Goal: Task Accomplishment & Management: Manage account settings

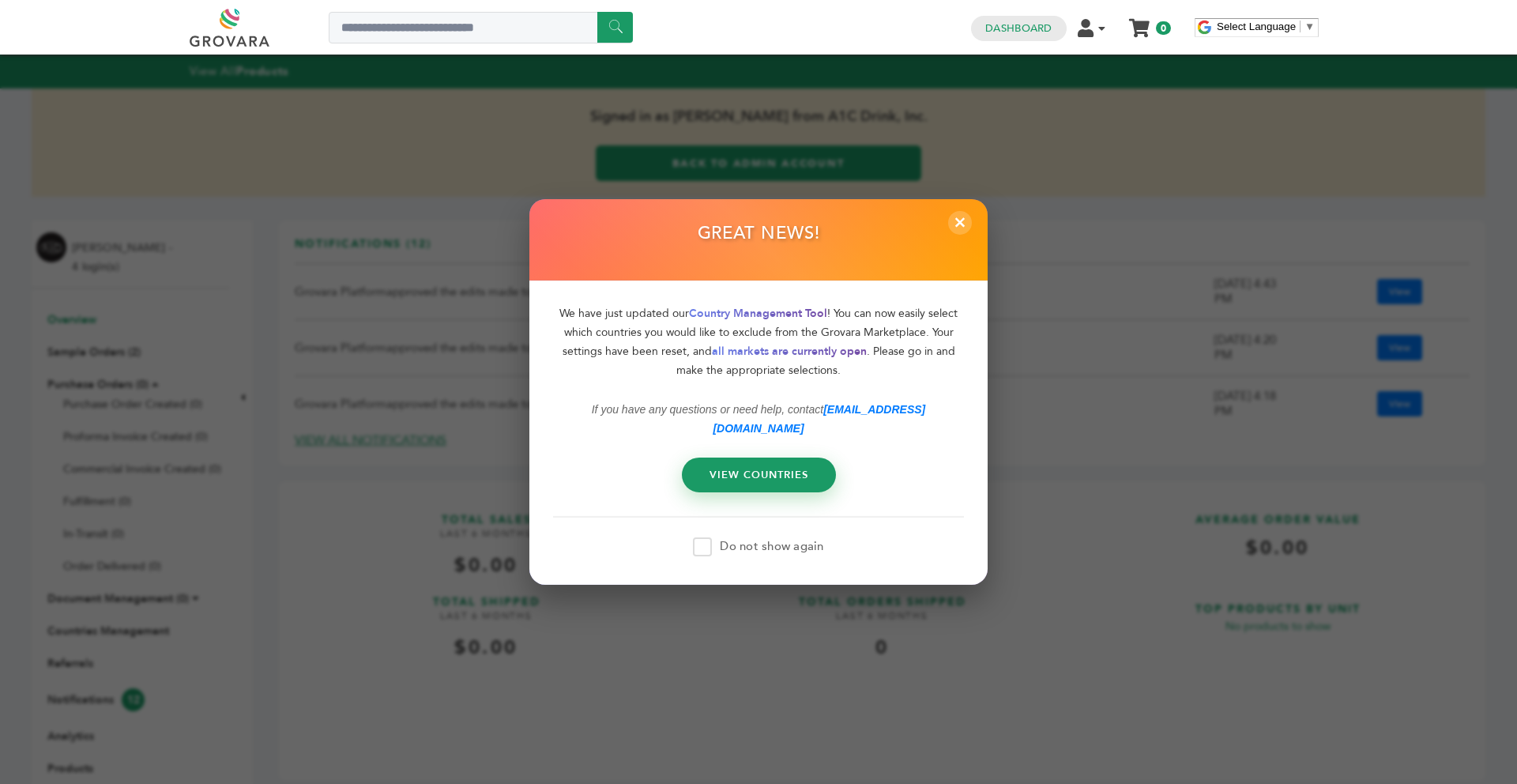
click at [969, 234] on span "×" at bounding box center [960, 223] width 24 height 24
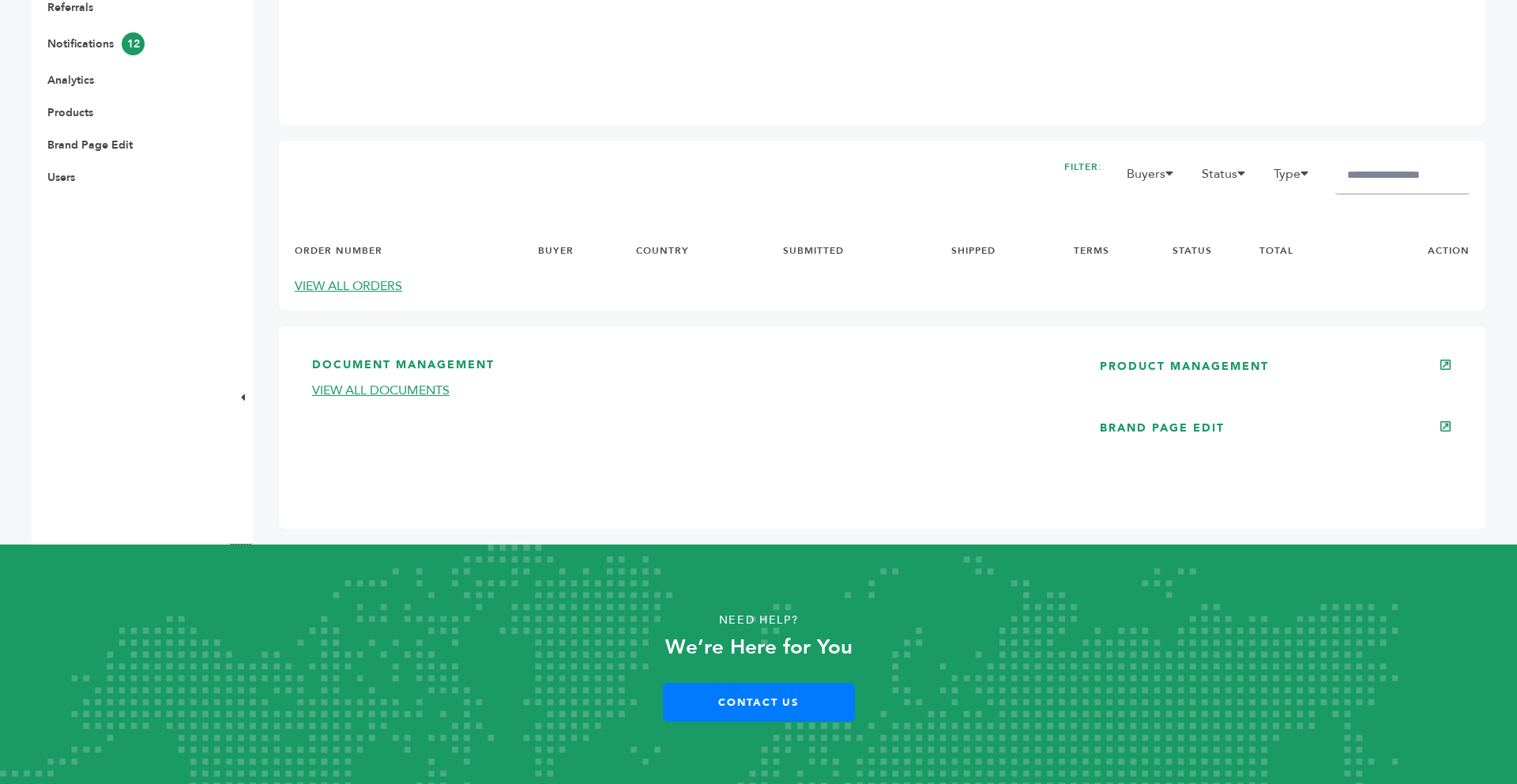
scroll to position [661, 0]
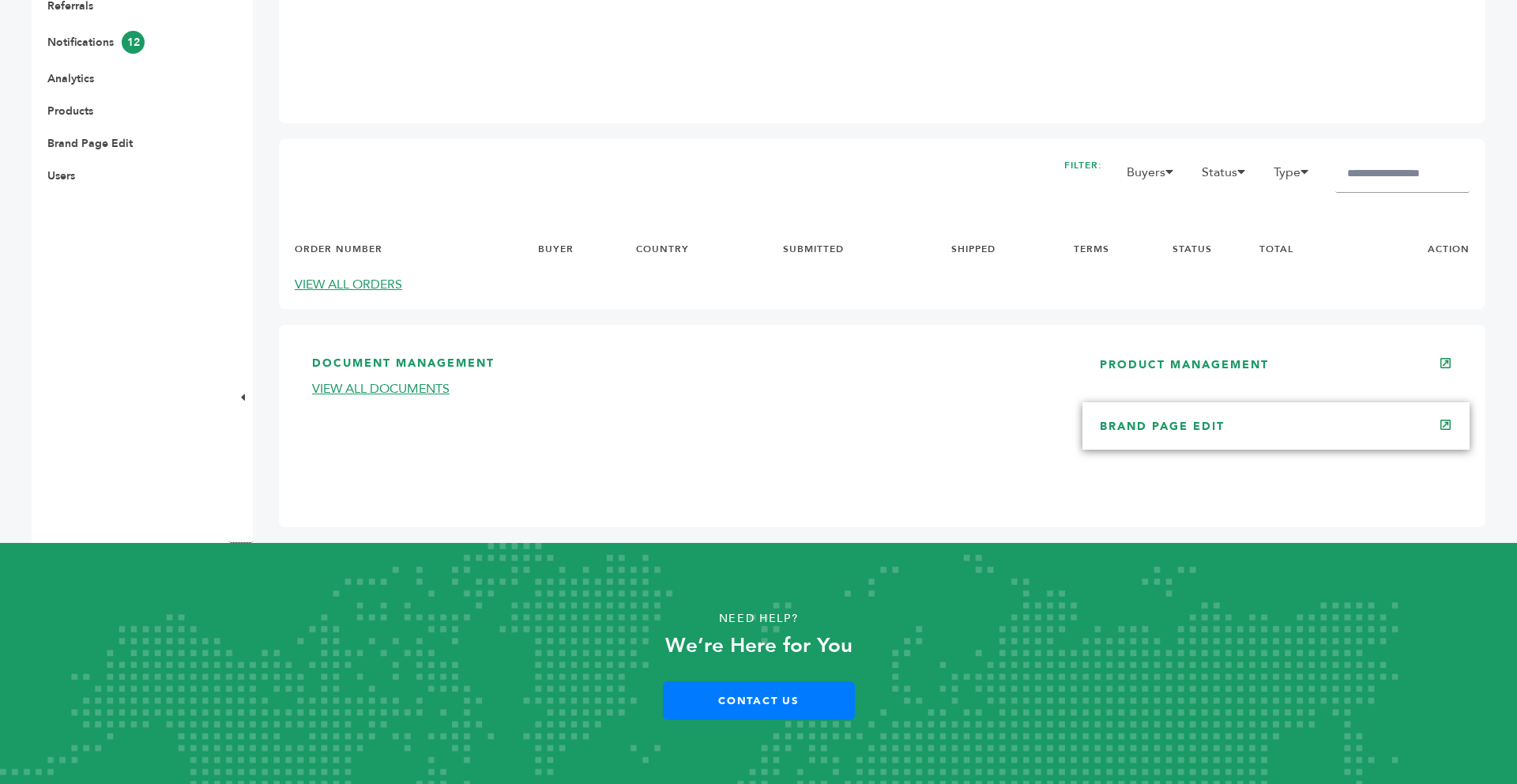
click at [1145, 432] on link "BRAND PAGE EDIT" at bounding box center [1163, 426] width 125 height 15
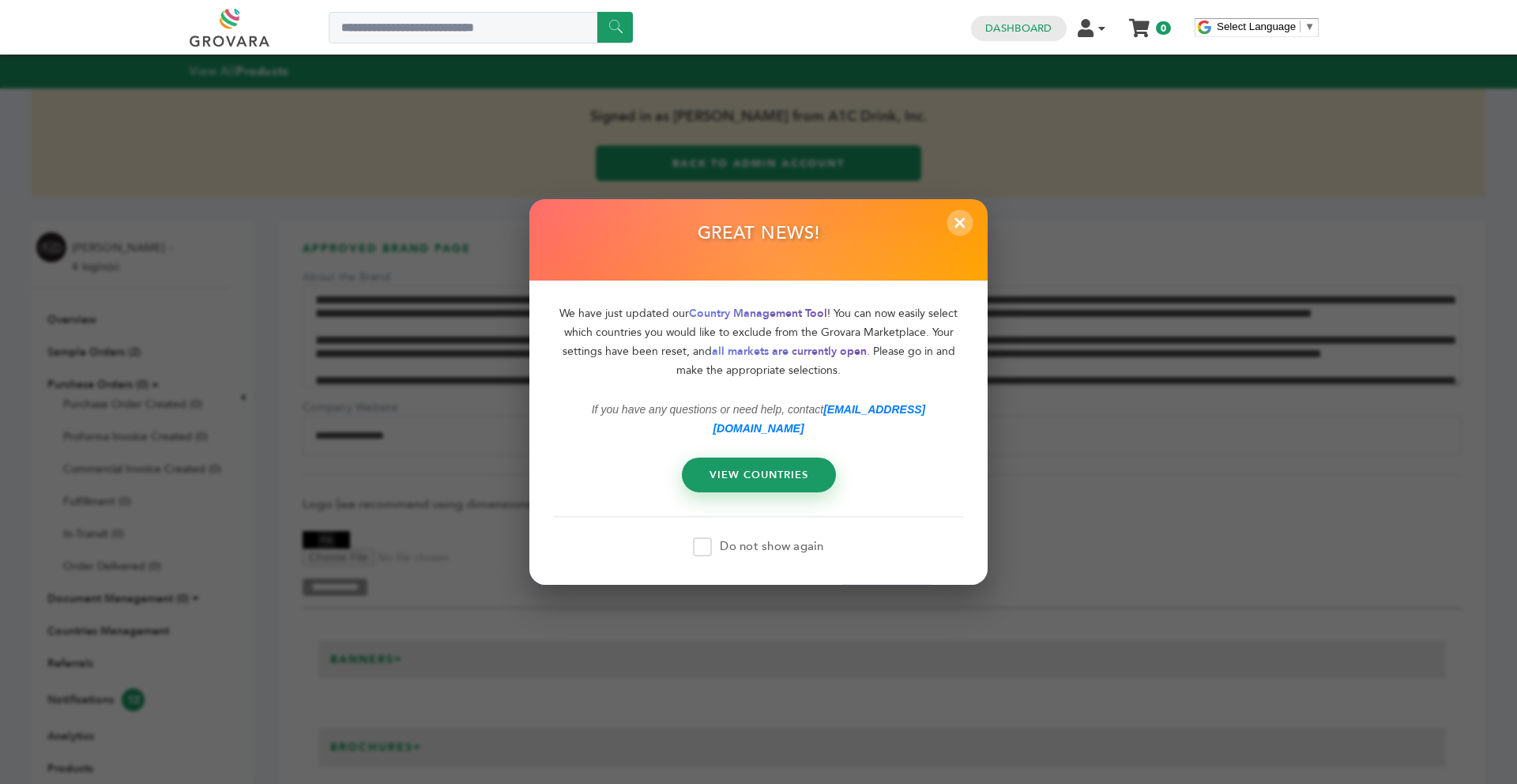
click at [961, 235] on span "×" at bounding box center [960, 222] width 26 height 26
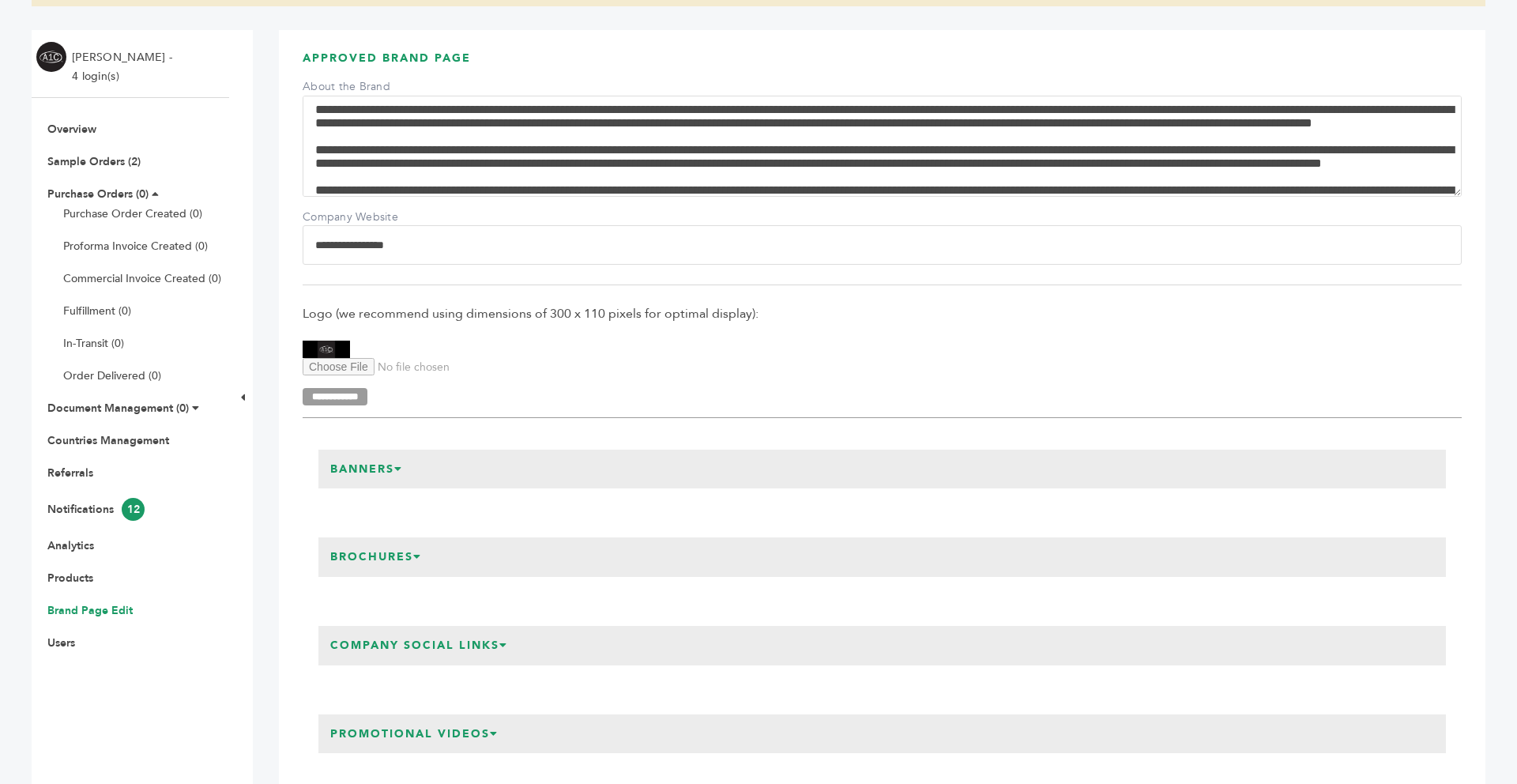
scroll to position [253, 0]
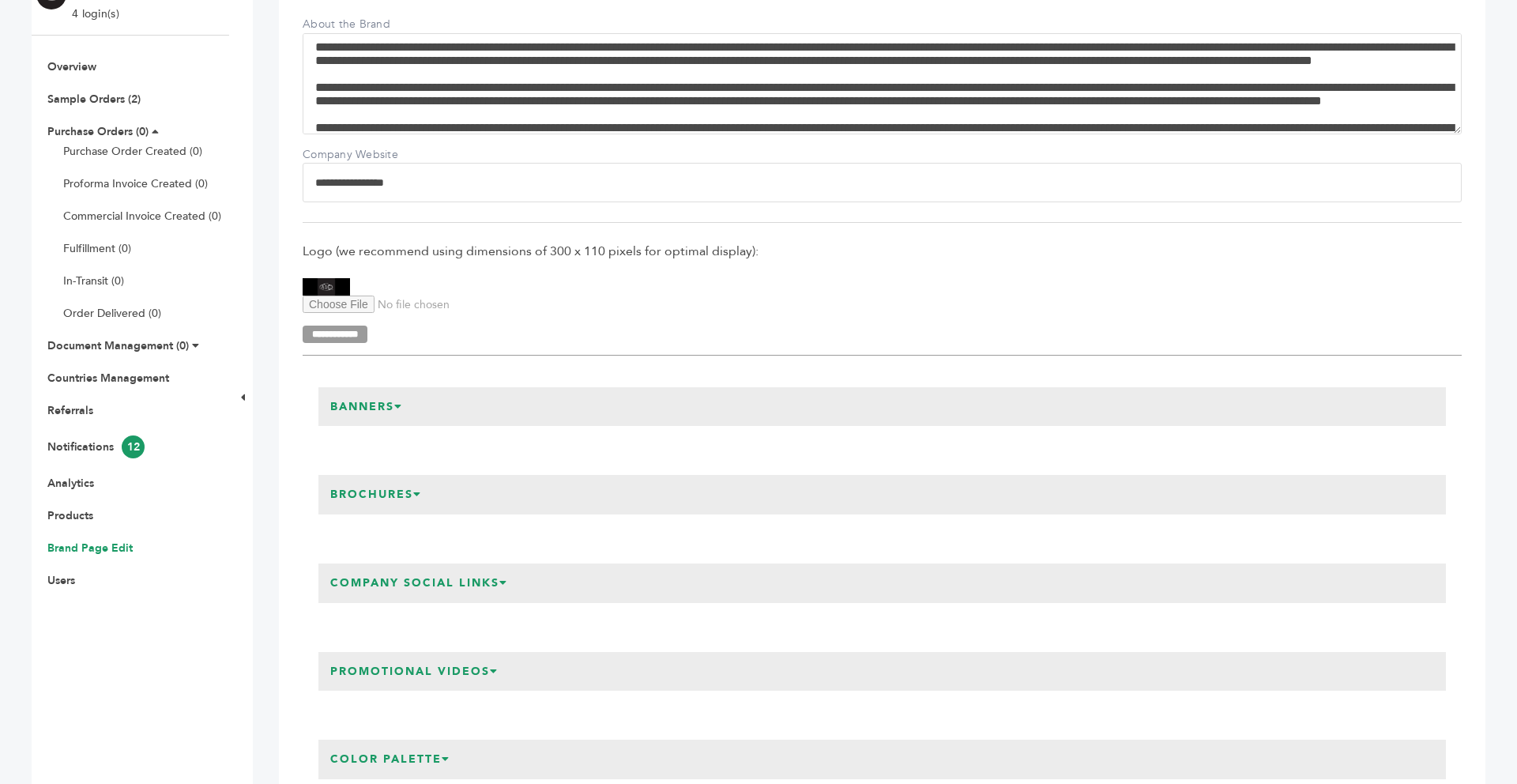
click at [505, 658] on h3 "Promotional Videos" at bounding box center [414, 672] width 192 height 40
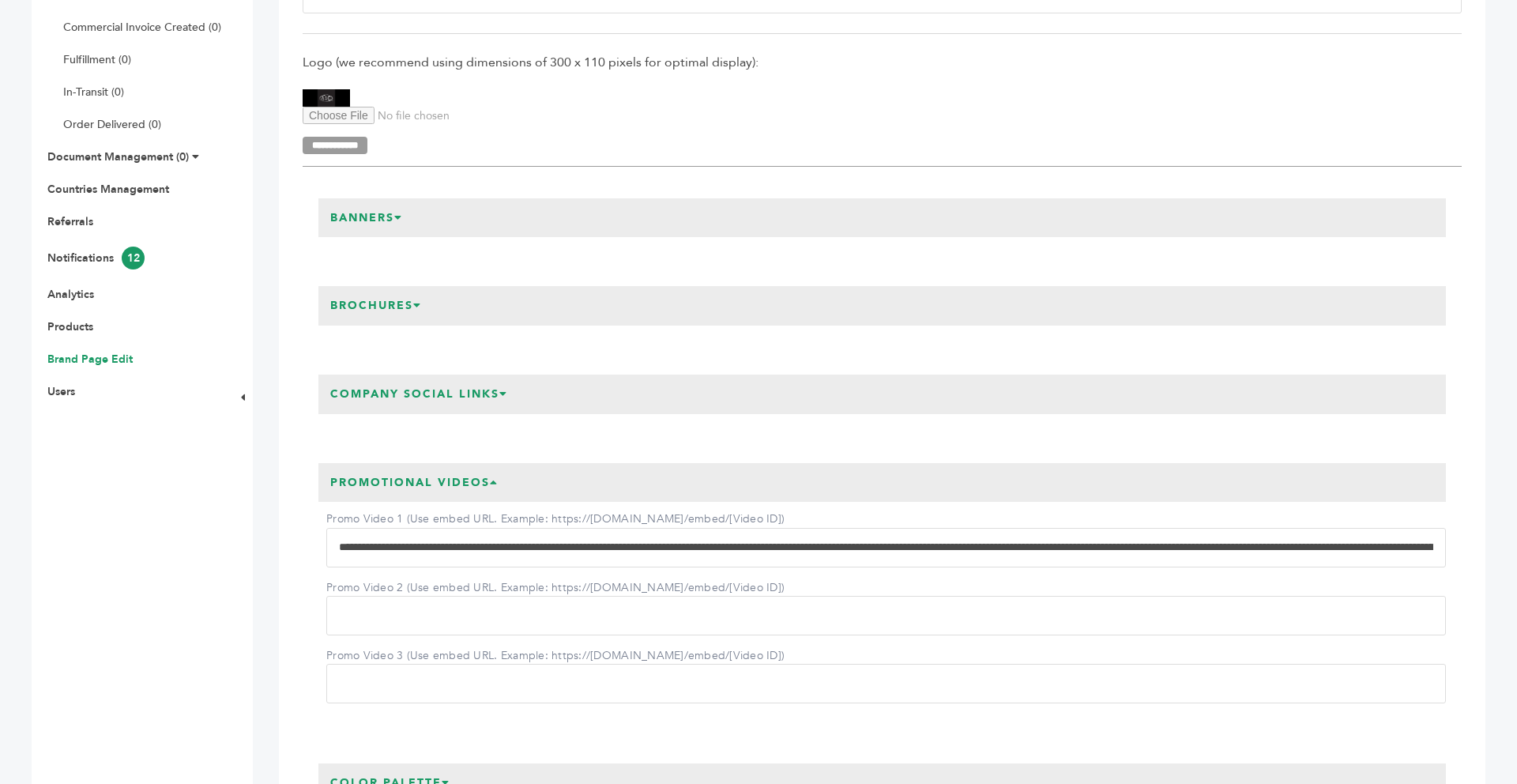
scroll to position [443, 0]
drag, startPoint x: 338, startPoint y: 543, endPoint x: 841, endPoint y: 610, distance: 507.4
click at [841, 610] on div "**********" at bounding box center [883, 601] width 1128 height 201
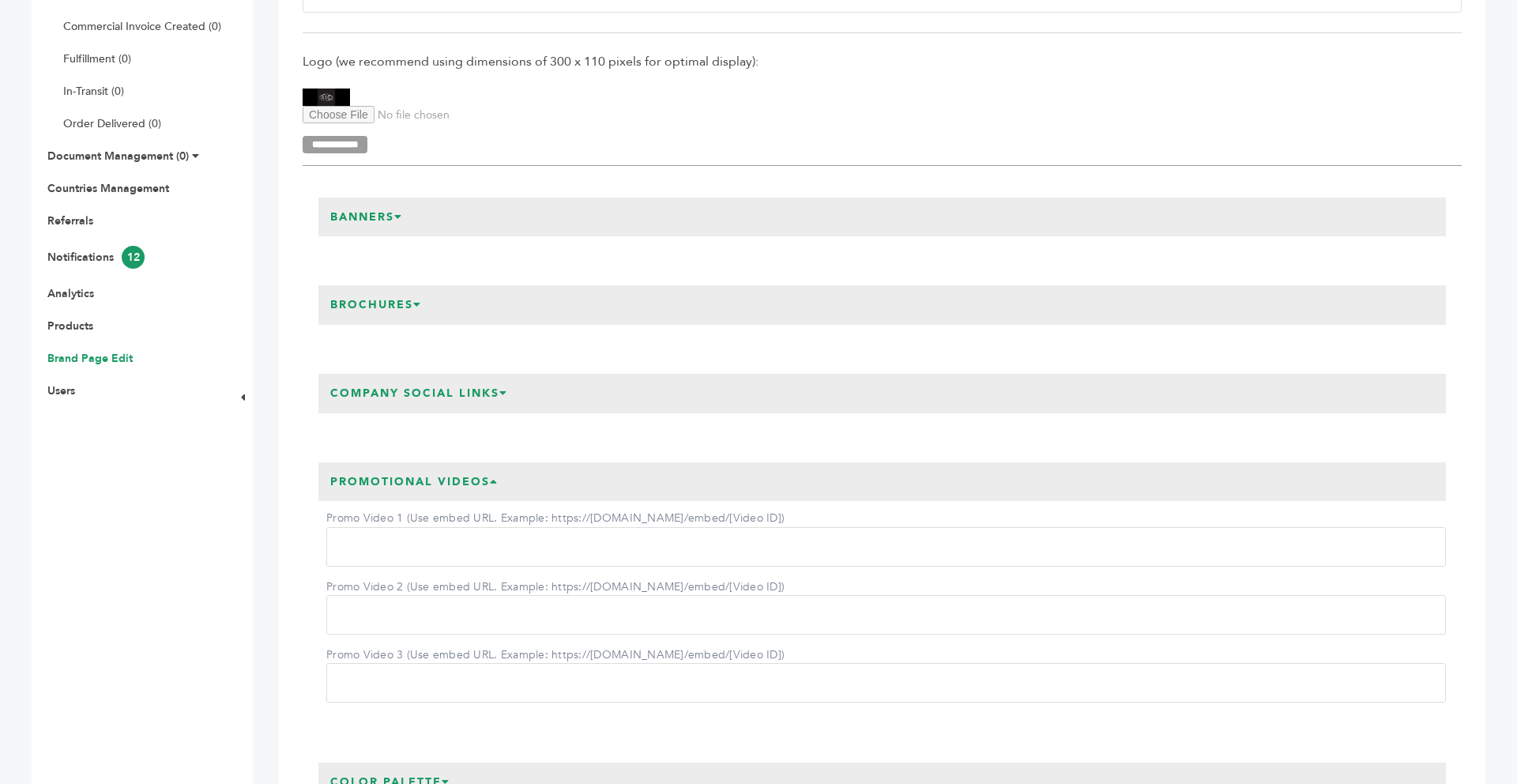
click at [317, 586] on div "Promotional Videos Promo Video 1 (Use embed URL. Example: https://[DOMAIN_NAME]…" at bounding box center [883, 588] width 1160 height 284
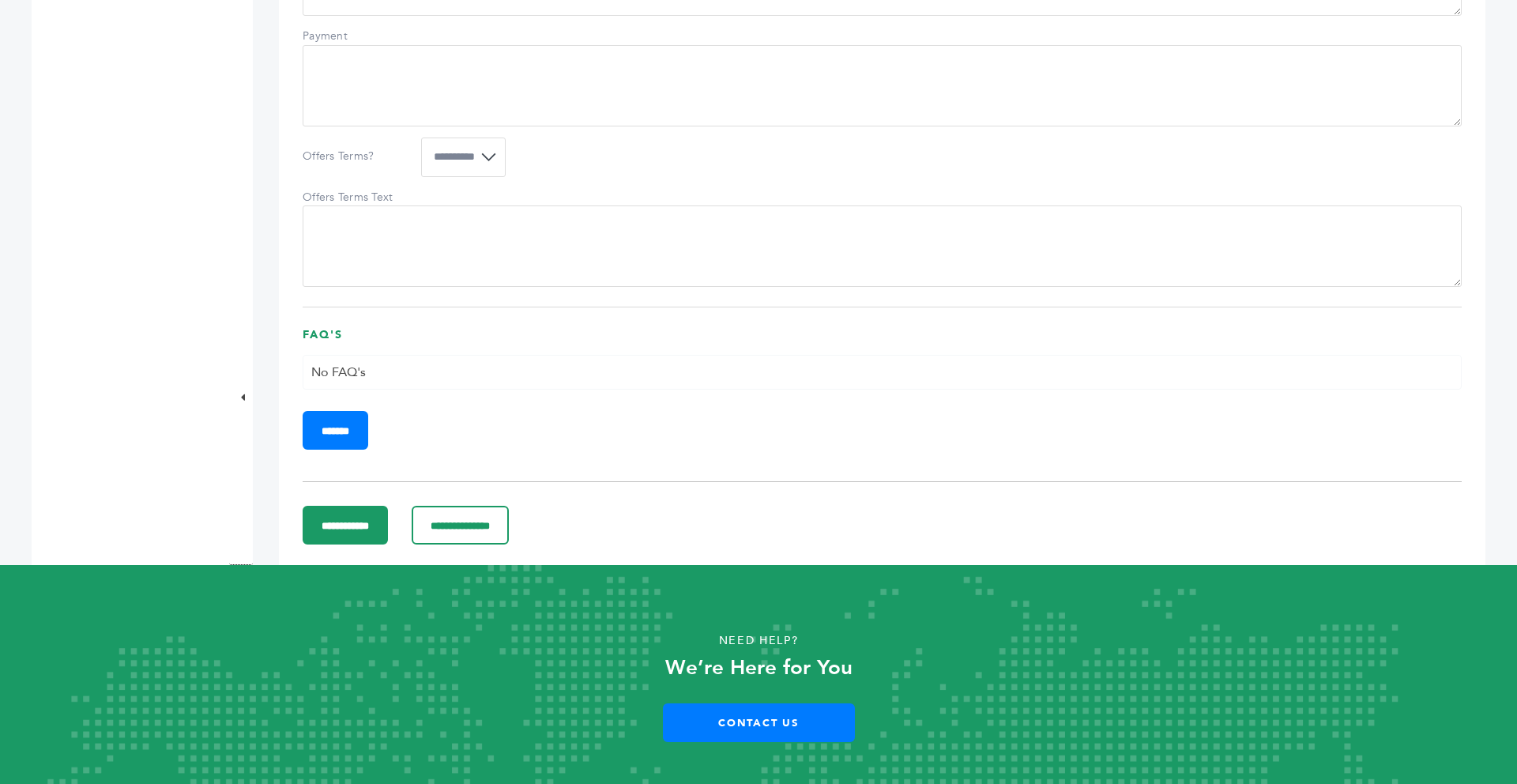
scroll to position [1516, 0]
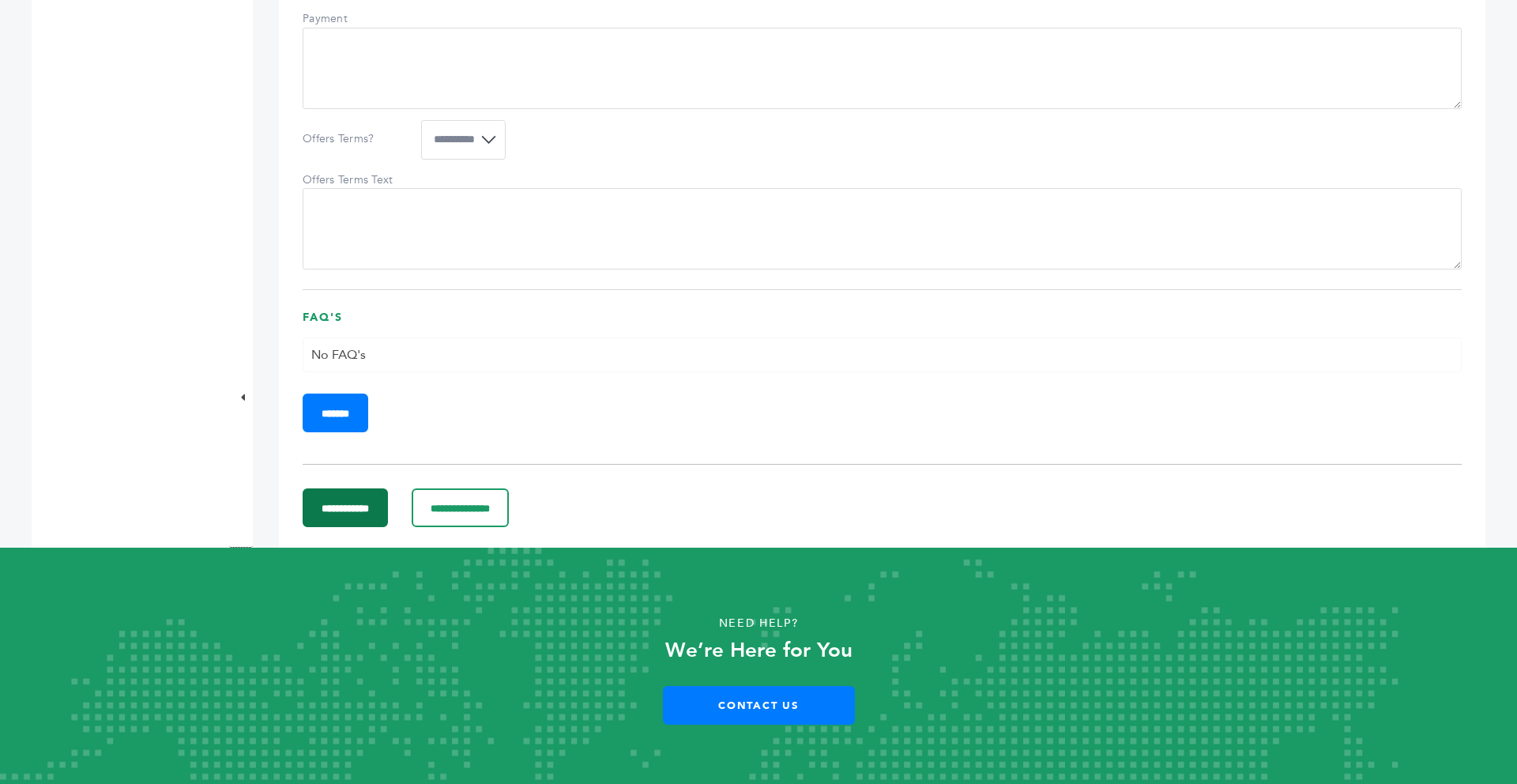
click at [338, 527] on input "**********" at bounding box center [345, 507] width 85 height 39
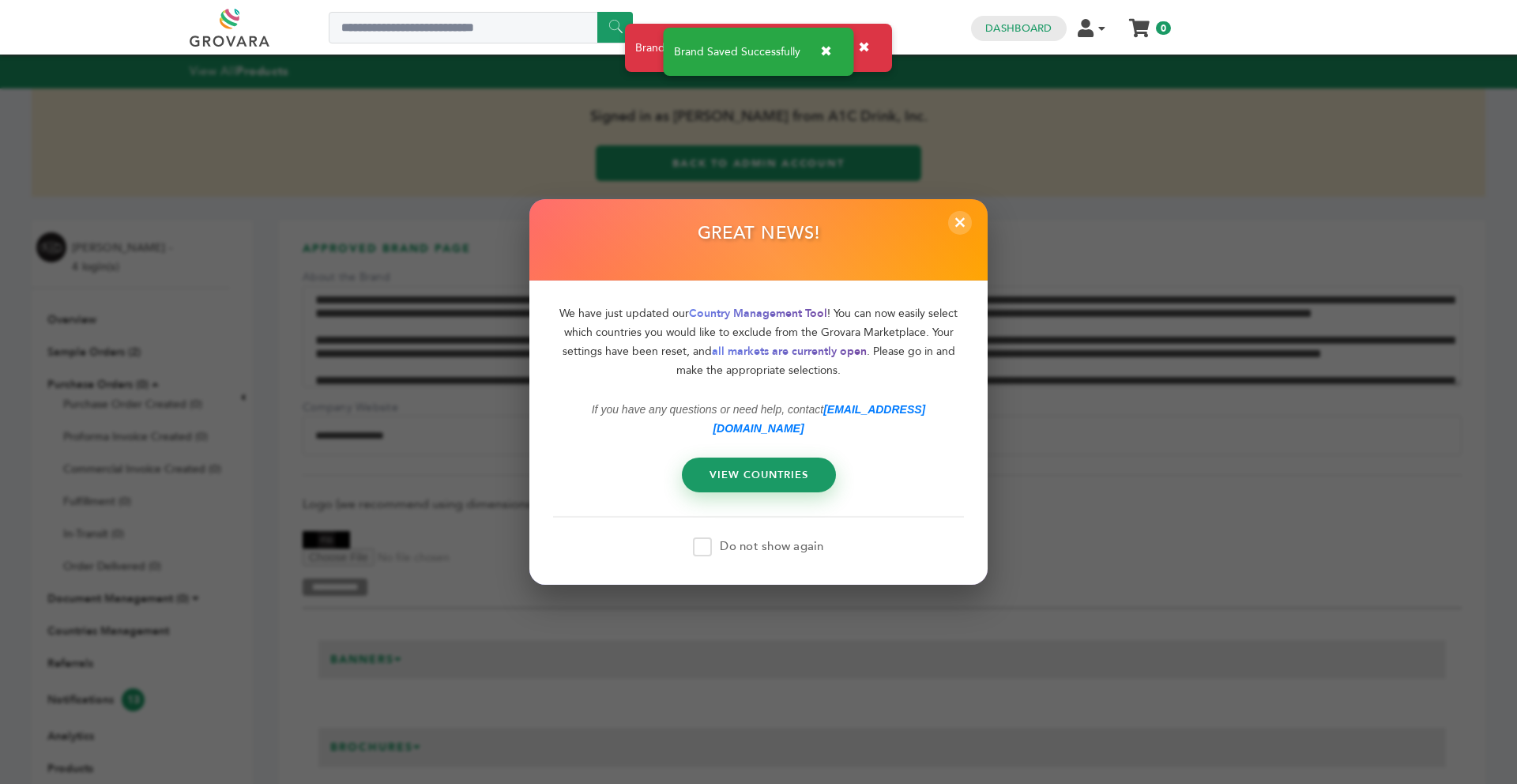
click at [967, 244] on div "GREAT NEWS!" at bounding box center [758, 240] width 459 height 81
click at [958, 235] on span "×" at bounding box center [960, 222] width 26 height 26
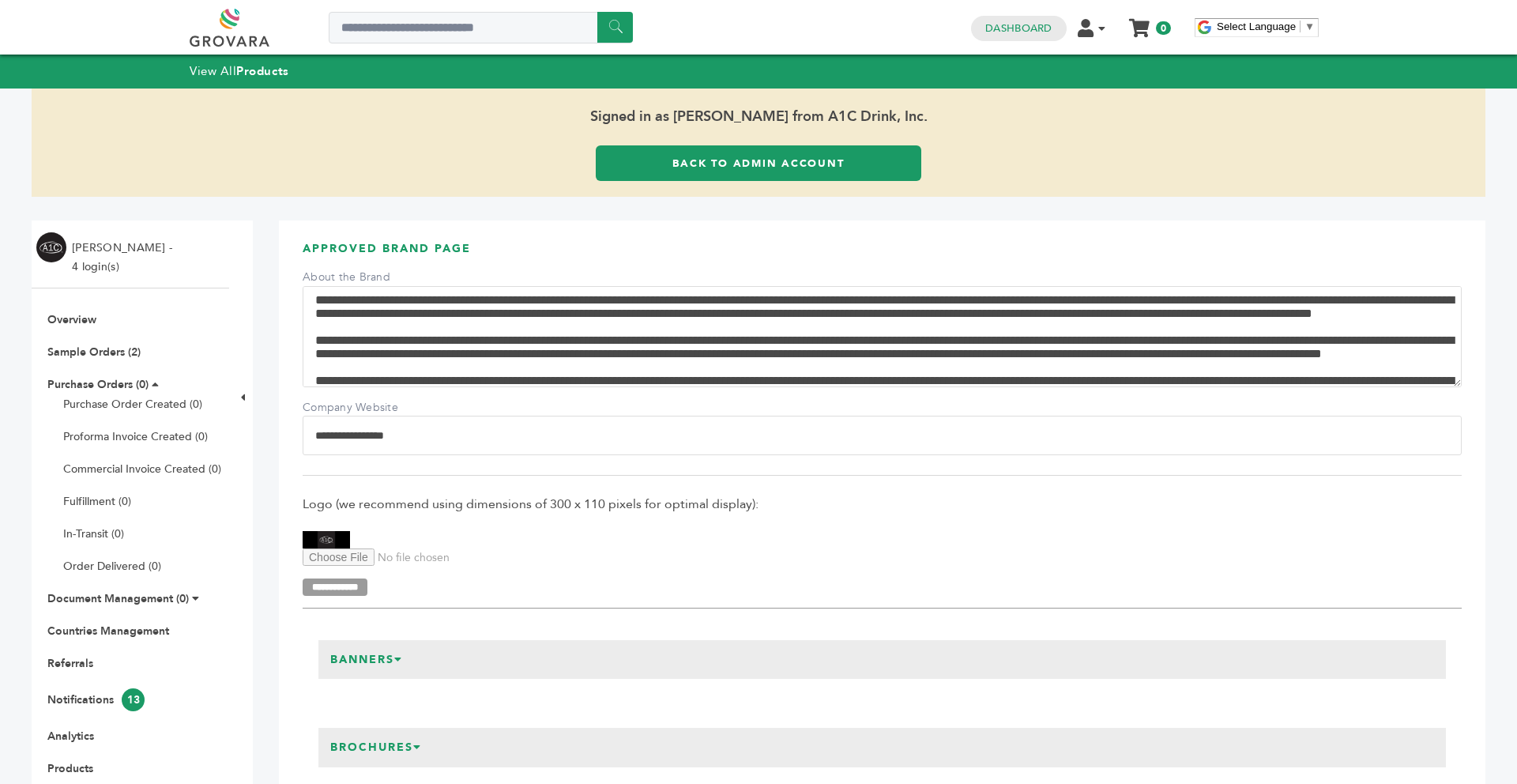
click at [627, 178] on link "Back to Admin Account" at bounding box center [758, 163] width 326 height 36
